Goal: Task Accomplishment & Management: Complete application form

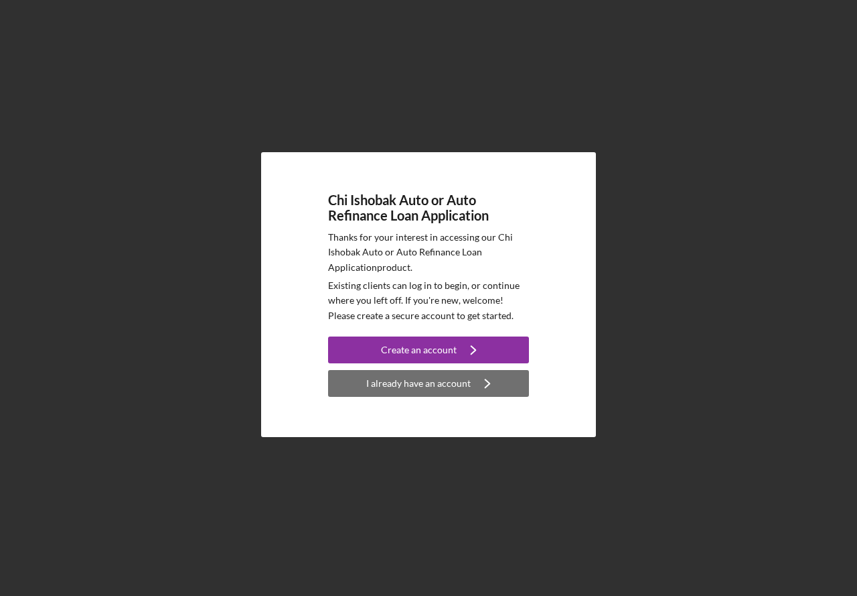
click at [431, 380] on div "I already have an account" at bounding box center [418, 383] width 104 height 27
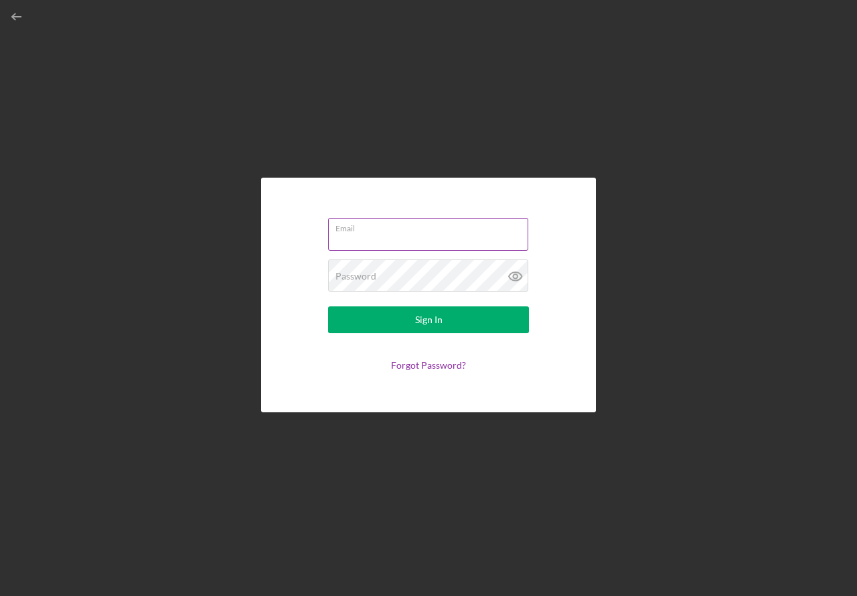
type input "[EMAIL_ADDRESS][DOMAIN_NAME]"
click at [435, 239] on input "[EMAIL_ADDRESS][DOMAIN_NAME]" at bounding box center [428, 234] width 200 height 32
click at [374, 305] on form "Email [EMAIL_ADDRESS][DOMAIN_NAME] Password Sign In Forgot Password?" at bounding box center [429, 294] width 268 height 167
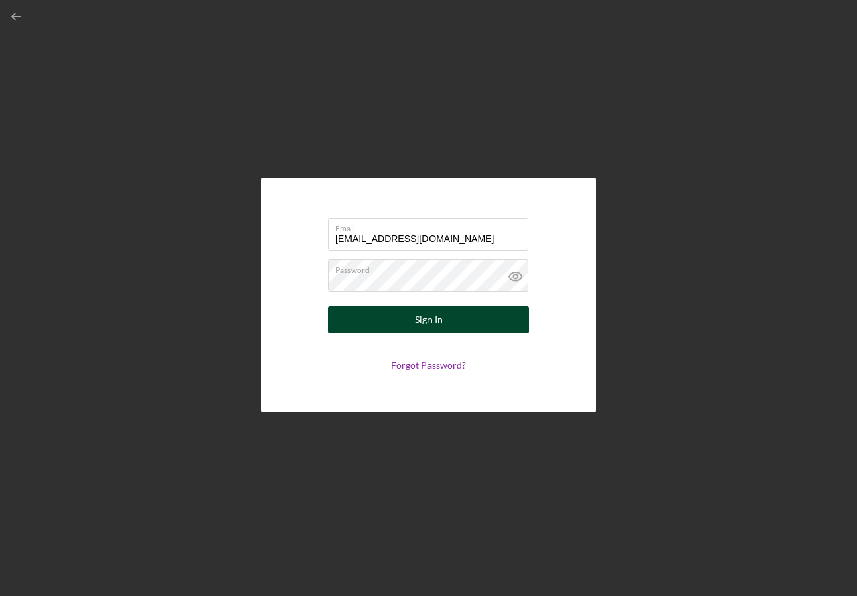
click at [370, 317] on button "Sign In" at bounding box center [428, 319] width 201 height 27
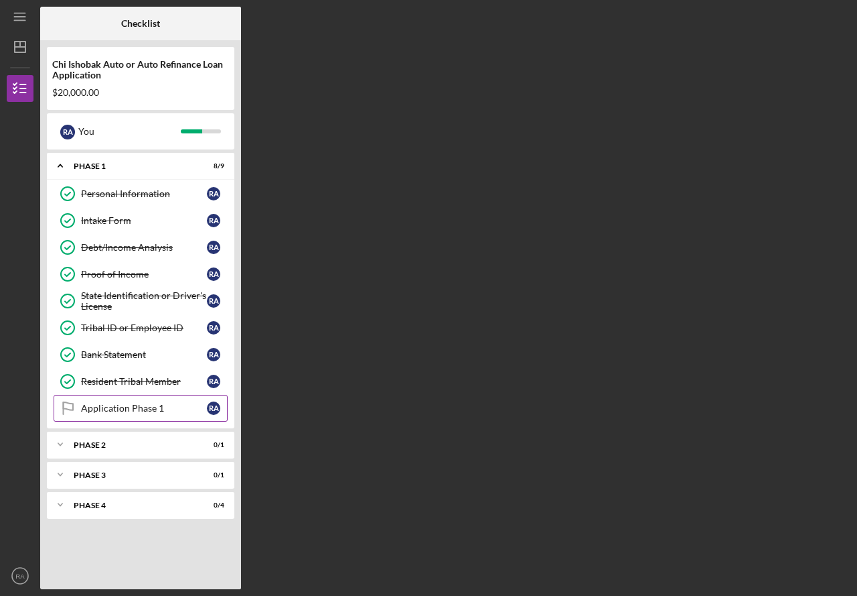
click at [167, 418] on link "Application Phase 1 Application Phase 1 R A" at bounding box center [141, 408] width 174 height 27
